Goal: Transaction & Acquisition: Purchase product/service

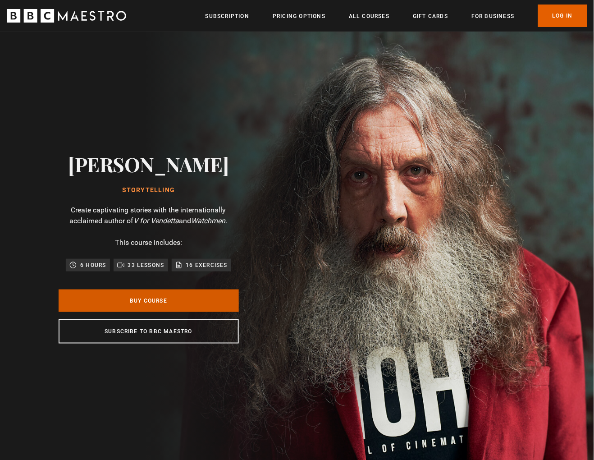
click at [134, 301] on link "Buy Course" at bounding box center [149, 301] width 180 height 23
